Goal: Task Accomplishment & Management: Manage account settings

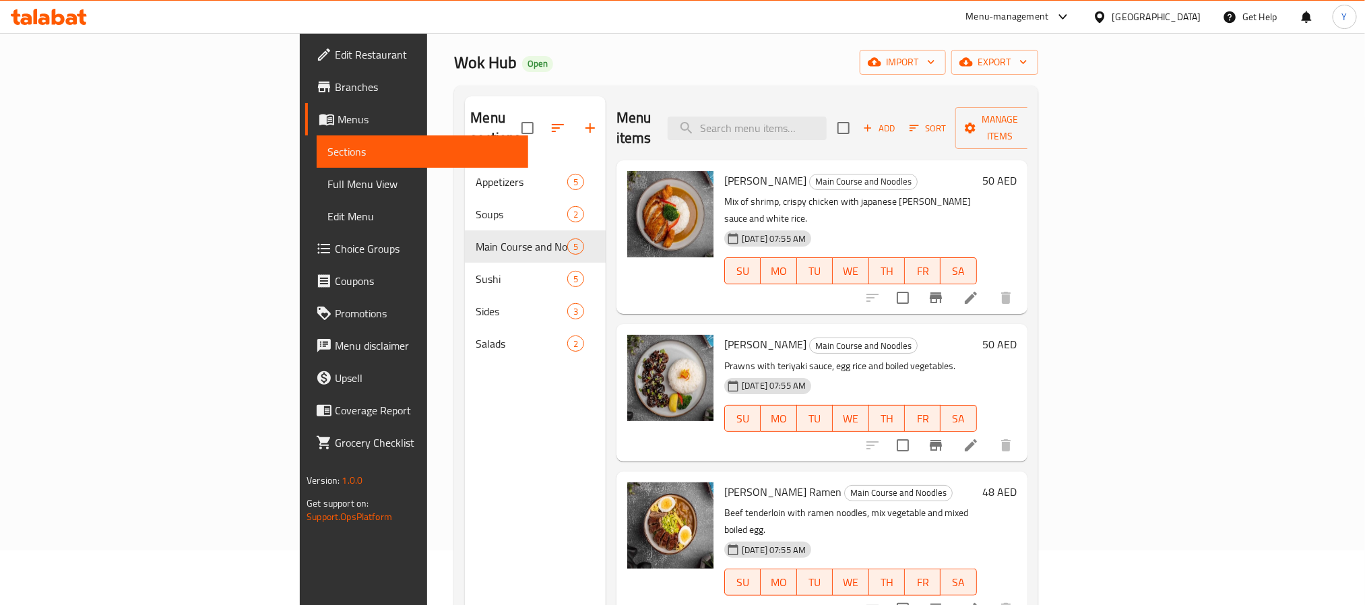
scroll to position [101, 0]
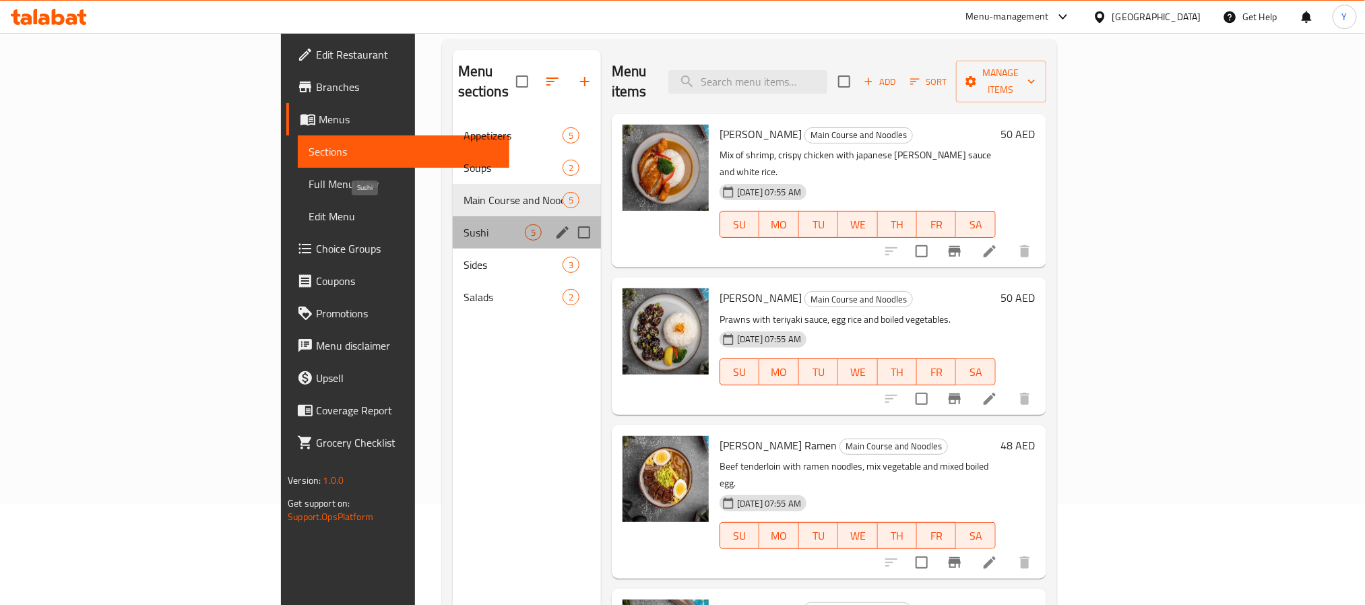
click at [463, 224] on span "Sushi" at bounding box center [493, 232] width 61 height 16
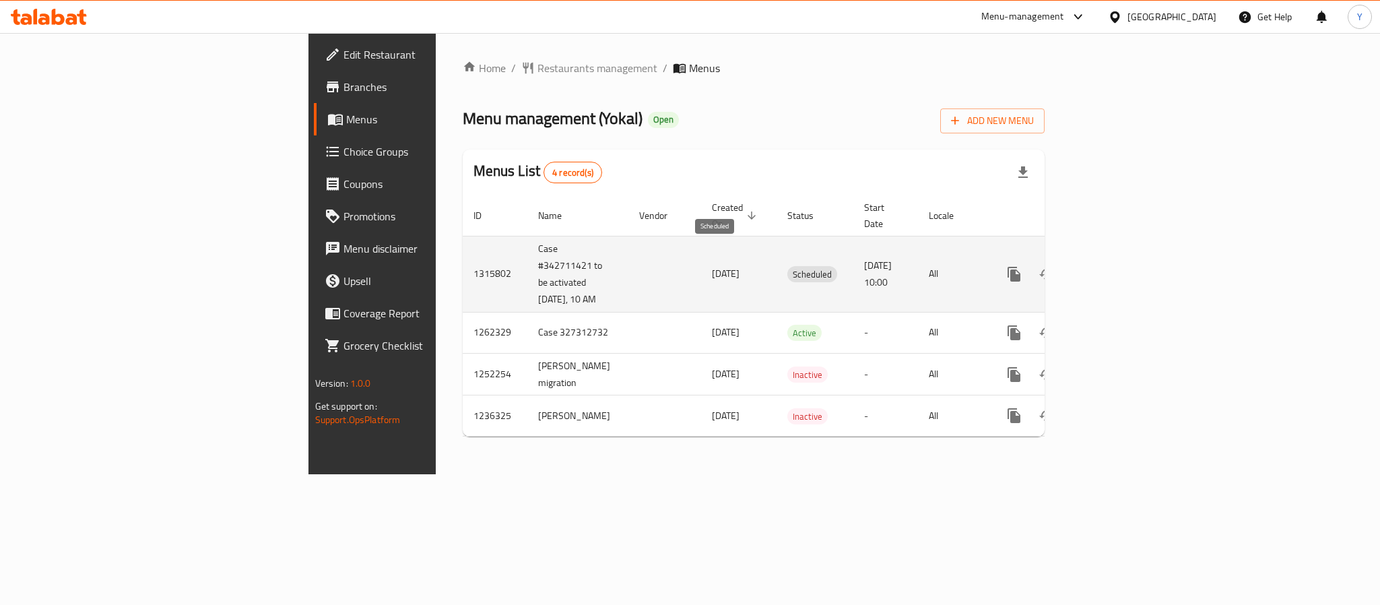
click at [787, 267] on span "Scheduled" at bounding box center [812, 274] width 50 height 15
click at [629, 255] on td "enhanced table" at bounding box center [665, 274] width 73 height 76
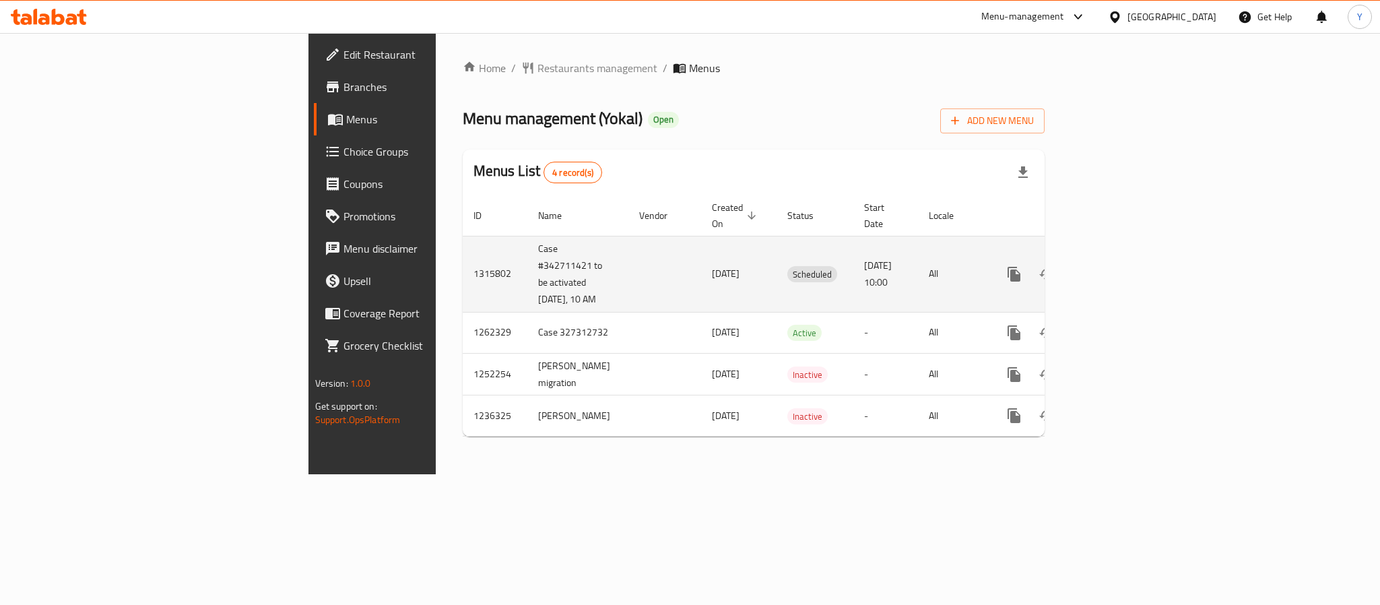
click at [629, 255] on td "enhanced table" at bounding box center [665, 274] width 73 height 76
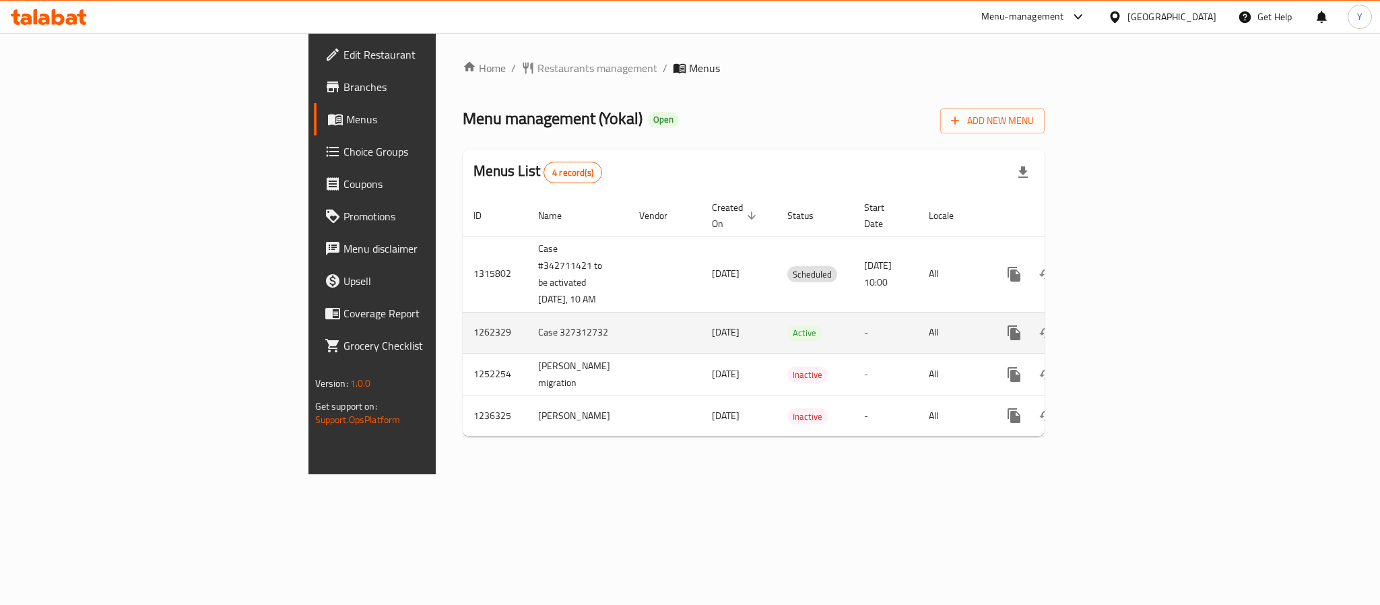
click at [463, 312] on td "1262329" at bounding box center [495, 332] width 65 height 41
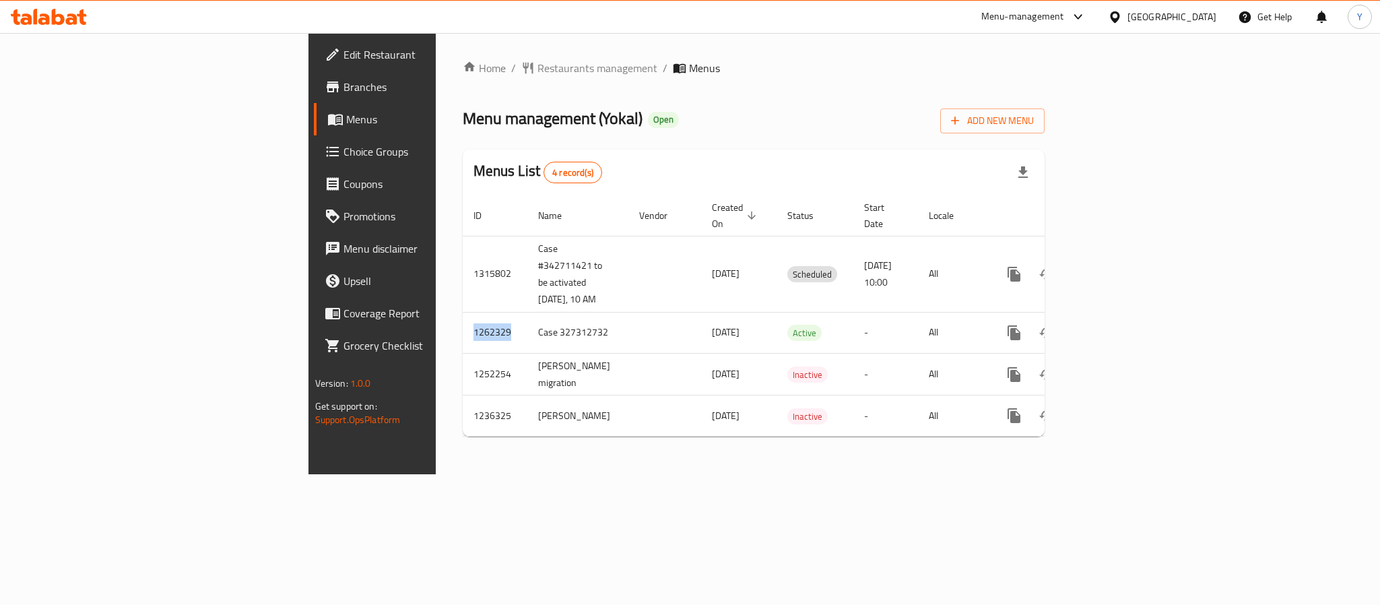
click at [314, 98] on link "Branches" at bounding box center [426, 87] width 225 height 32
drag, startPoint x: 385, startPoint y: 65, endPoint x: 414, endPoint y: 42, distance: 37.1
click at [538, 65] on span "Restaurants management" at bounding box center [598, 68] width 120 height 16
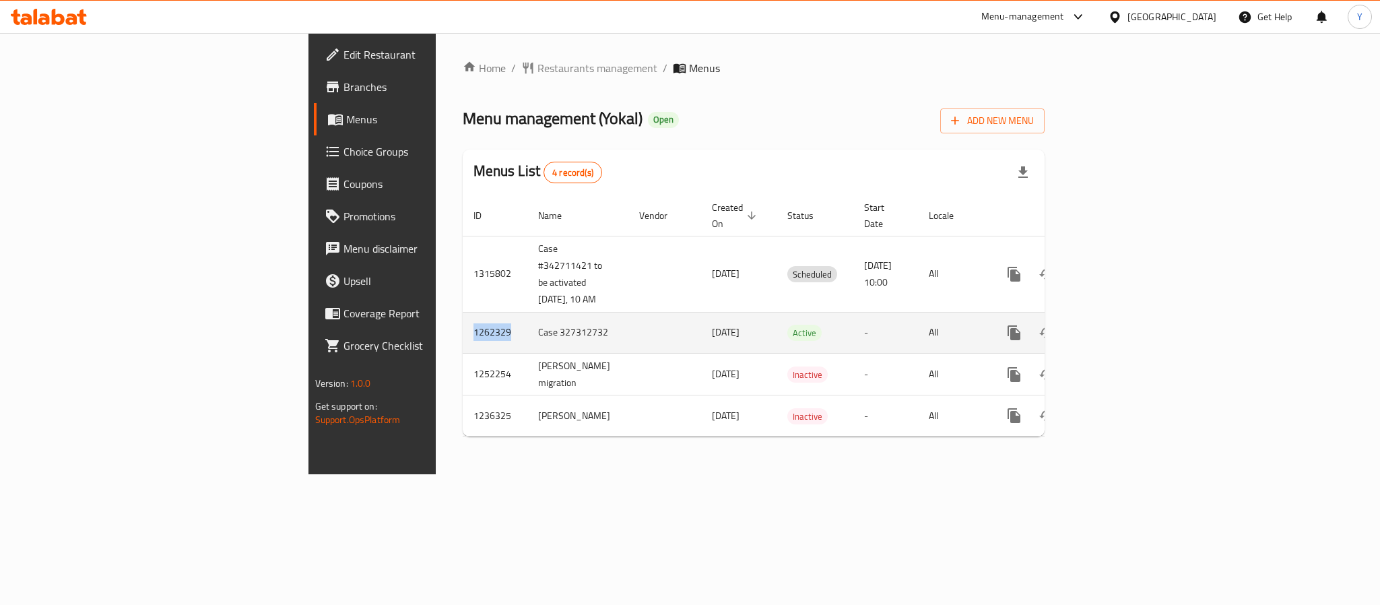
click at [1128, 317] on link "enhanced table" at bounding box center [1111, 333] width 32 height 32
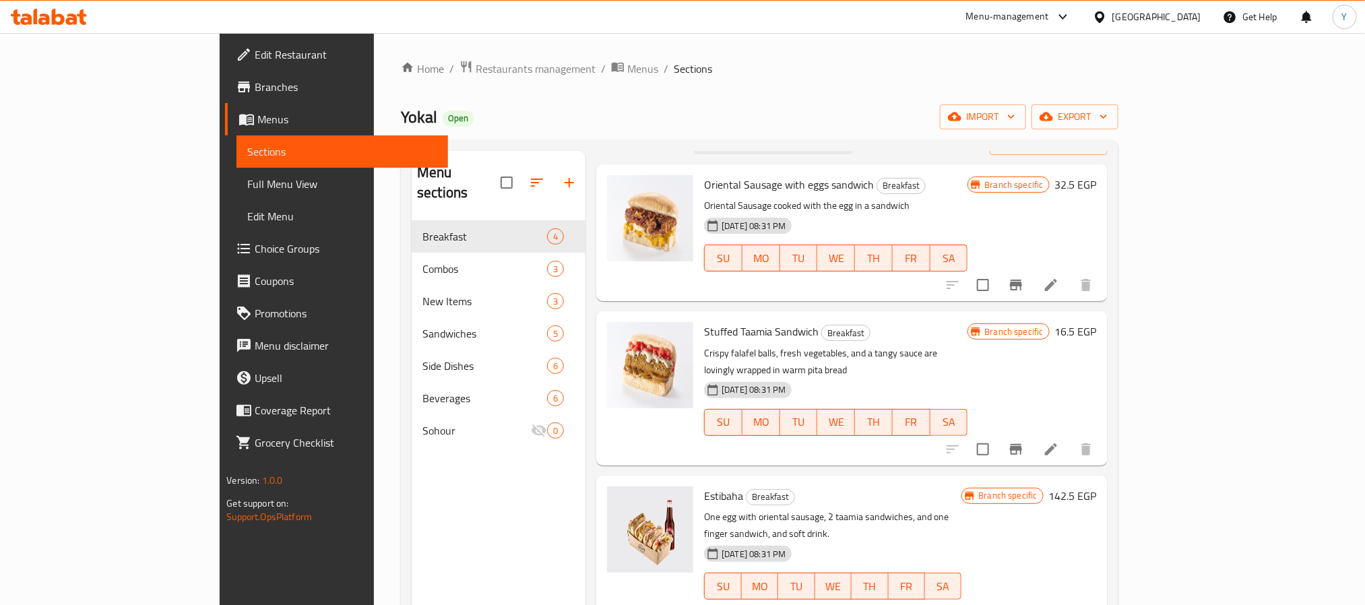
drag, startPoint x: 507, startPoint y: 63, endPoint x: 500, endPoint y: 90, distance: 27.3
click at [627, 63] on span "Menus" at bounding box center [642, 69] width 31 height 16
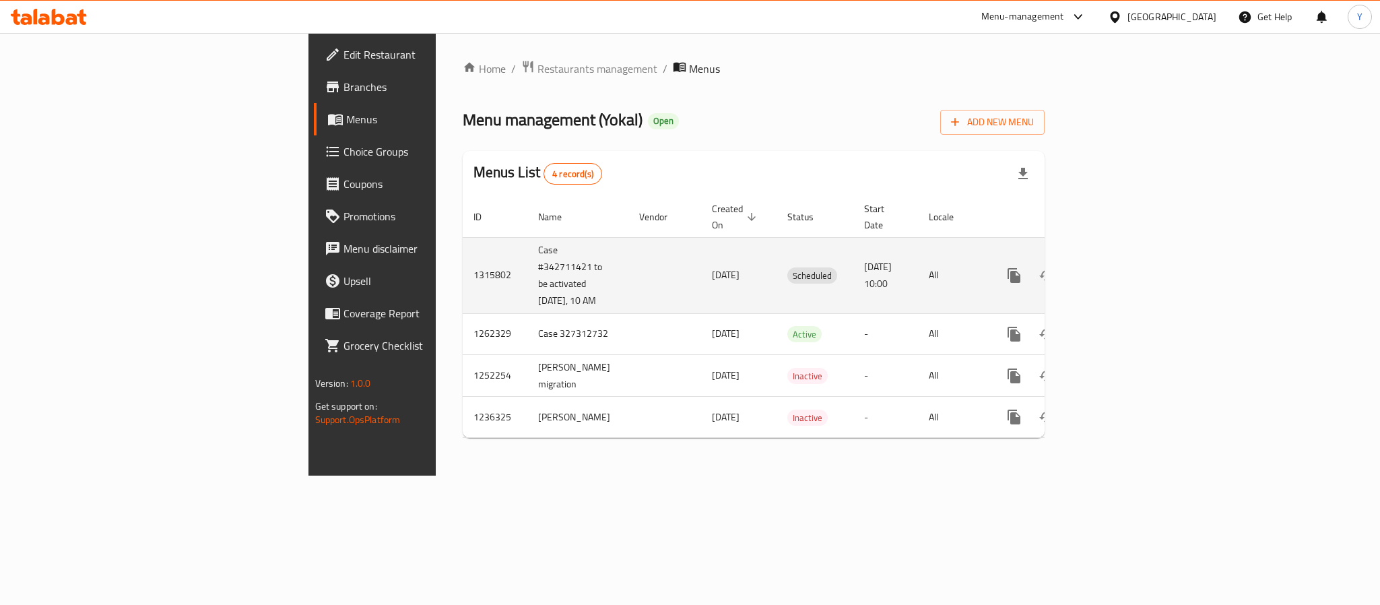
click at [629, 243] on td "enhanced table" at bounding box center [665, 275] width 73 height 76
click at [787, 268] on span "Scheduled" at bounding box center [812, 275] width 50 height 15
drag, startPoint x: 698, startPoint y: 257, endPoint x: 896, endPoint y: 269, distance: 198.4
click at [896, 269] on tr "1315802 Case #342711421 to be activated [DATE], 10 AM [DATE] Scheduled [DATE] 1…" at bounding box center [801, 275] width 676 height 76
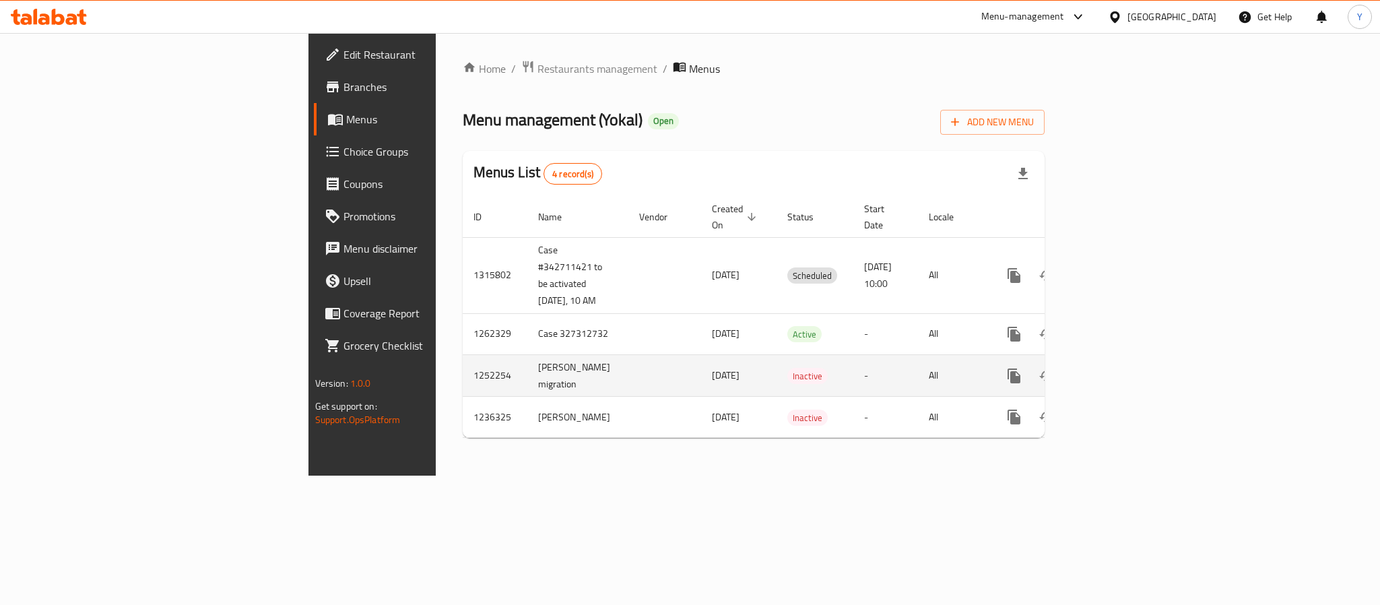
click at [807, 354] on td "Inactive" at bounding box center [815, 375] width 77 height 42
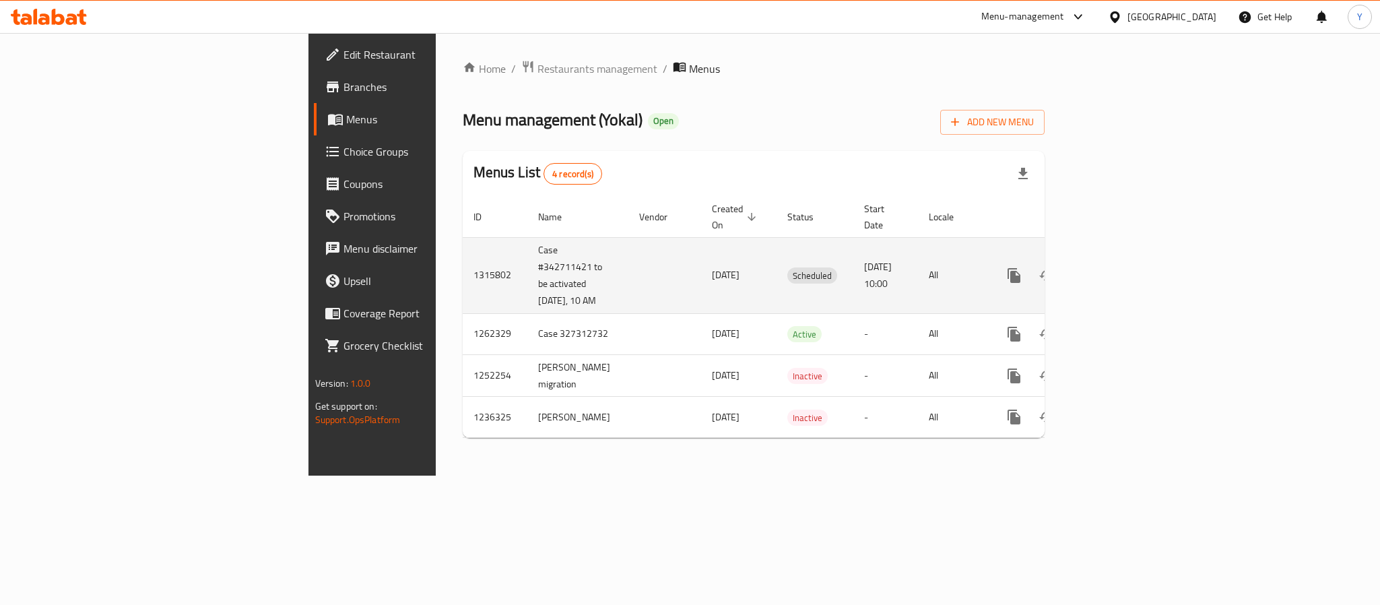
click at [787, 268] on span "Scheduled" at bounding box center [812, 275] width 50 height 15
copy span "Scheduled"
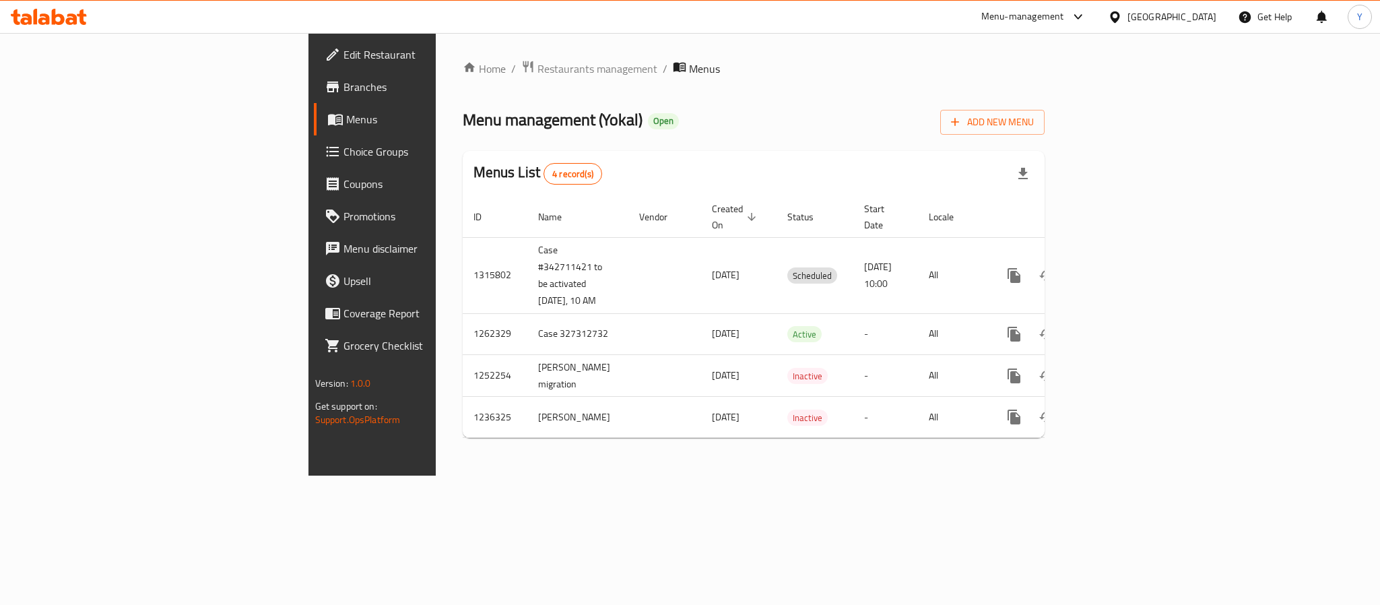
click at [765, 432] on div "Home / Restaurants management / Menus Menu management ( Yokal ) Open Add New Me…" at bounding box center [754, 254] width 637 height 443
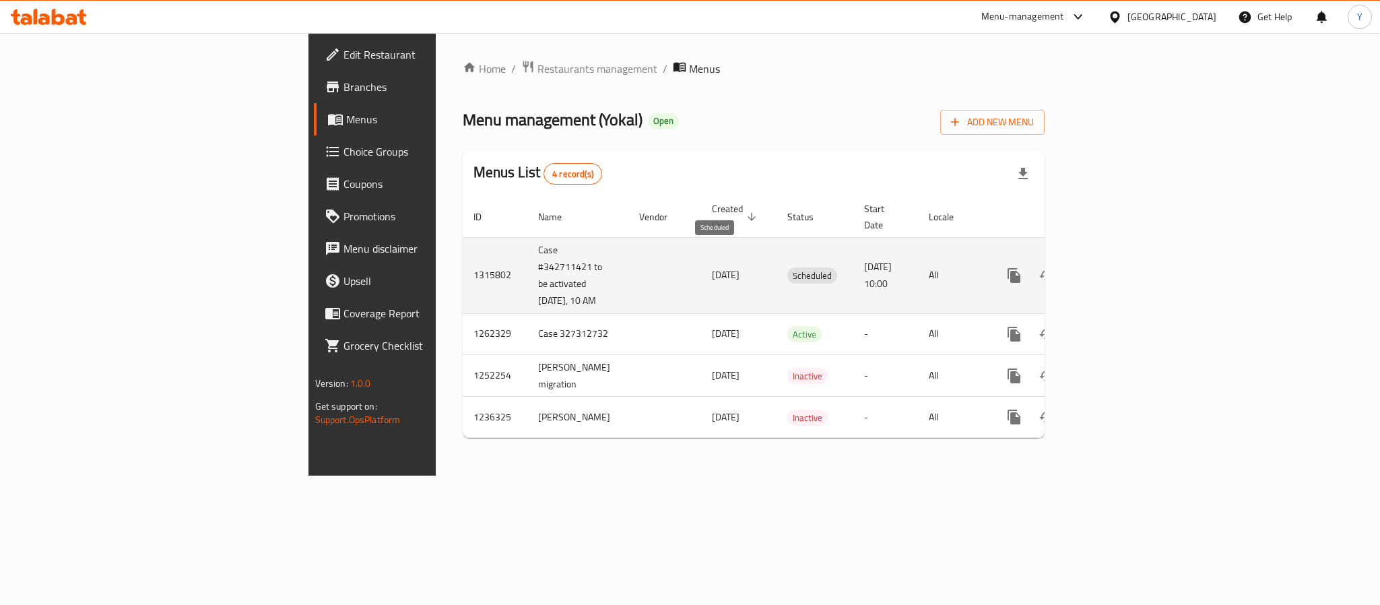
click at [787, 268] on span "Scheduled" at bounding box center [812, 275] width 50 height 15
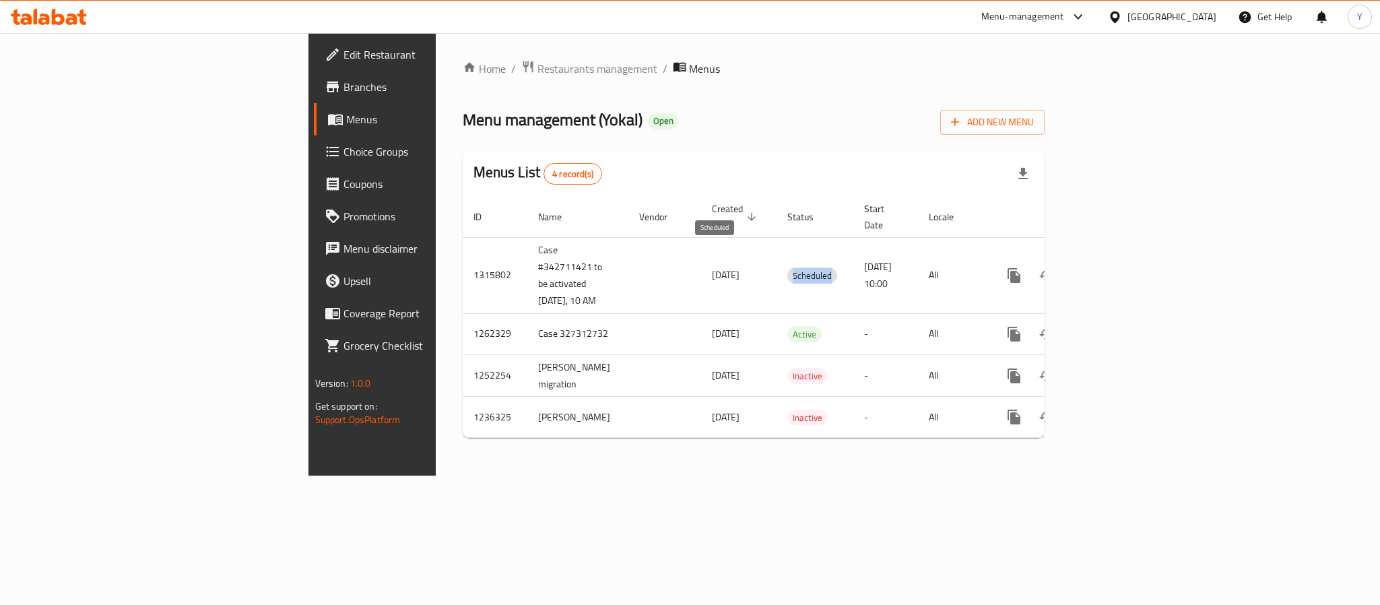
copy span "Scheduled"
